Goal: Check status: Check status

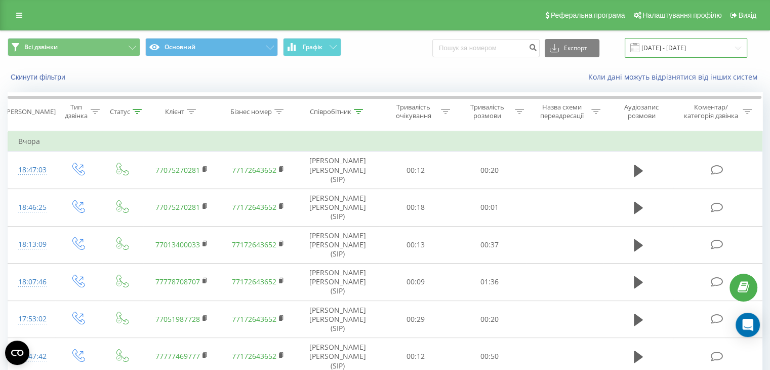
click at [677, 50] on input "[DATE] - [DATE]" at bounding box center [686, 48] width 123 height 20
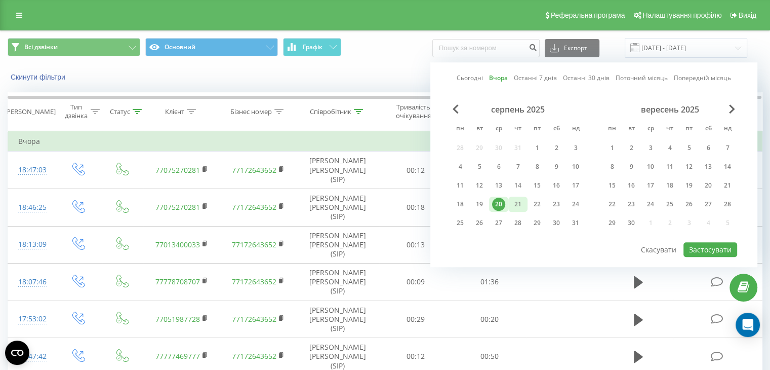
click at [520, 204] on div "21" at bounding box center [517, 203] width 13 height 13
click at [700, 246] on button "Застосувати" at bounding box center [711, 249] width 54 height 15
type input "[DATE] - [DATE]"
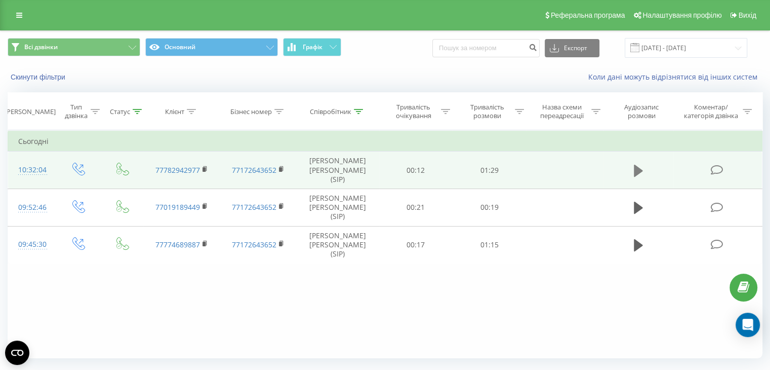
click at [642, 166] on icon at bounding box center [638, 170] width 9 height 12
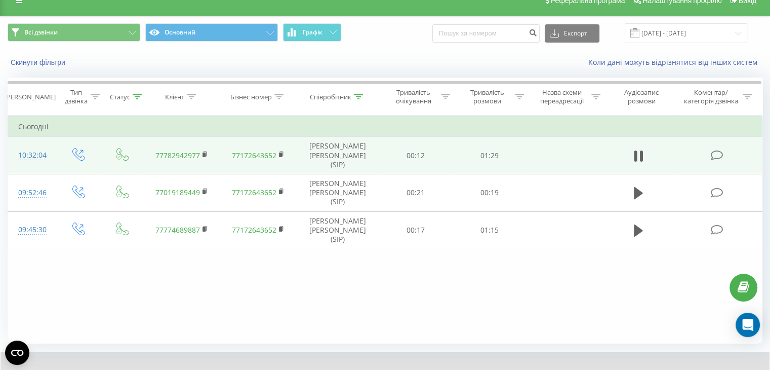
scroll to position [65, 0]
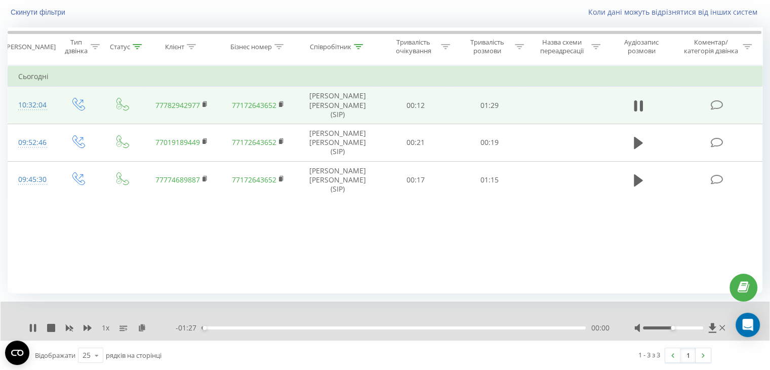
click at [239, 323] on div "- 01:27 00:00 00:00" at bounding box center [392, 328] width 433 height 10
click at [246, 327] on div "00:01" at bounding box center [394, 327] width 384 height 3
click at [335, 327] on div "00:10" at bounding box center [394, 327] width 384 height 3
click at [36, 327] on icon at bounding box center [35, 328] width 2 height 8
